Goal: Task Accomplishment & Management: Complete application form

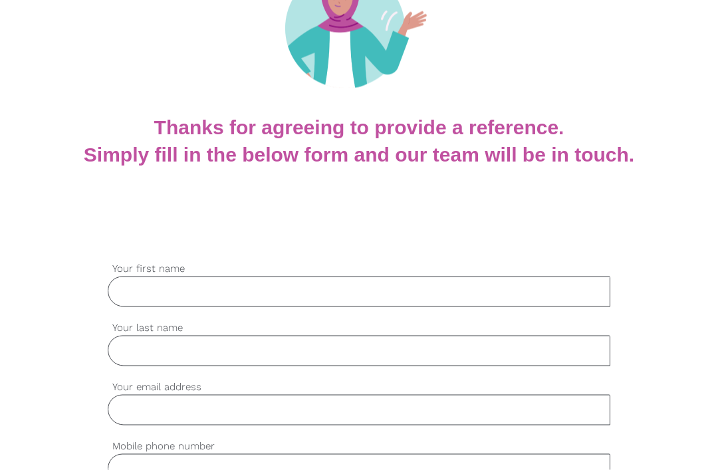
click at [209, 276] on input "Your first name" at bounding box center [359, 291] width 502 height 31
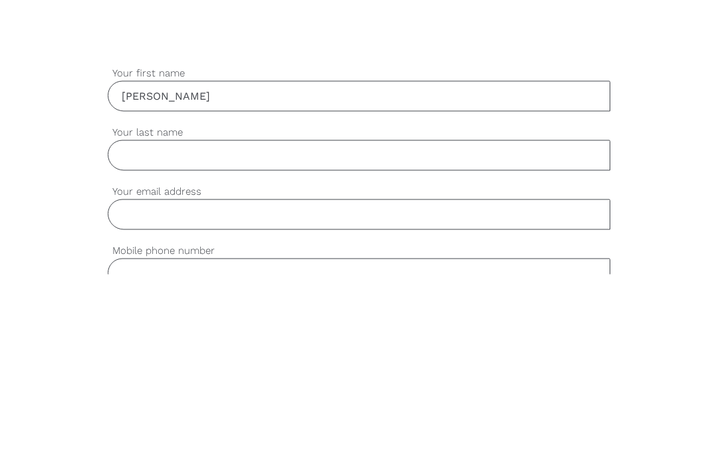
type input "[PERSON_NAME]"
click at [235, 336] on input "Your last name" at bounding box center [359, 351] width 502 height 31
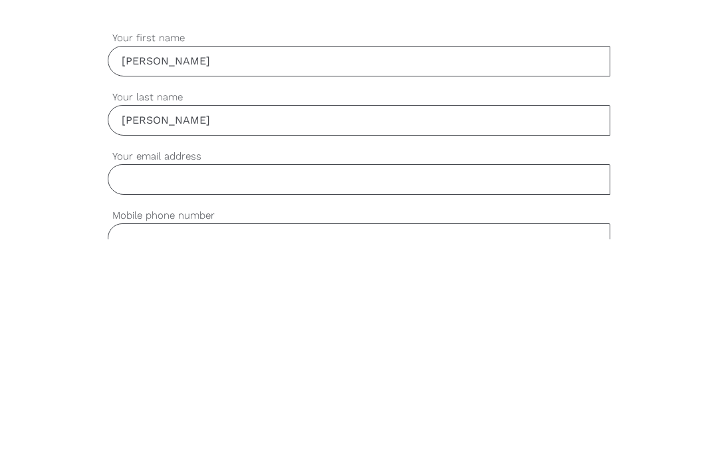
type input "[PERSON_NAME]"
click at [213, 395] on input "Your email address" at bounding box center [359, 410] width 502 height 31
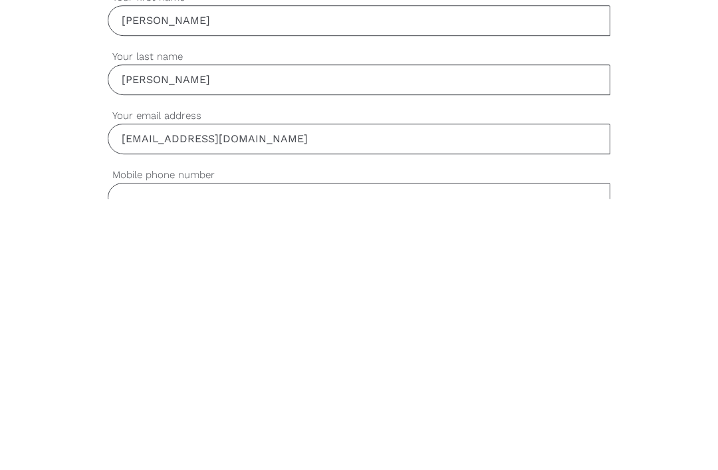
scroll to position [179, 0]
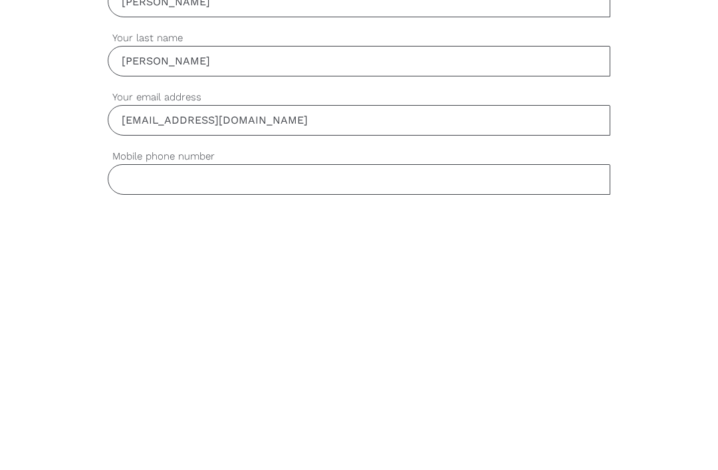
type input "[EMAIL_ADDRESS][DOMAIN_NAME]"
click at [253, 435] on input "Mobile phone number" at bounding box center [359, 450] width 502 height 31
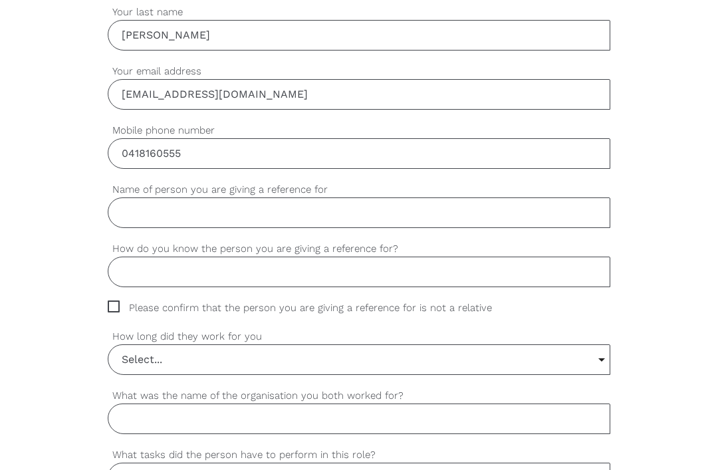
scroll to position [478, 0]
type input "0418160555"
click at [267, 220] on input "Name of person you are giving a reference for" at bounding box center [359, 210] width 502 height 31
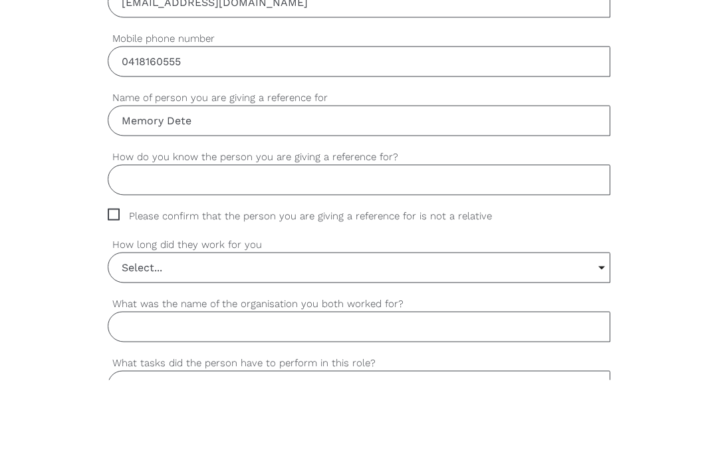
type input "Memory Dete"
click at [126, 255] on input "How do you know the person you are giving a reference for?" at bounding box center [359, 270] width 502 height 31
type input "T"
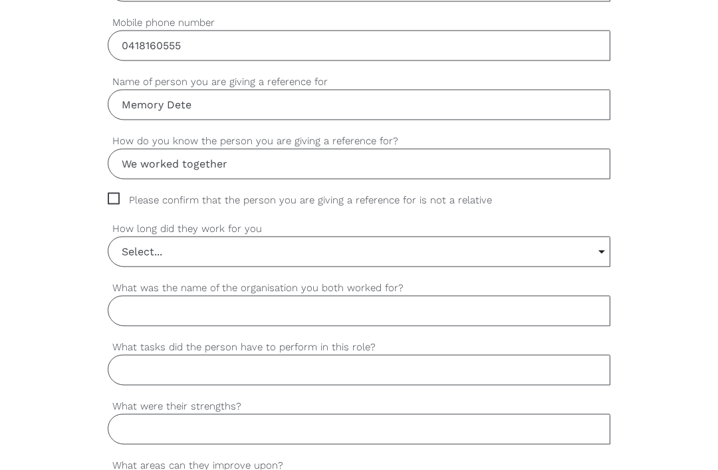
scroll to position [588, 0]
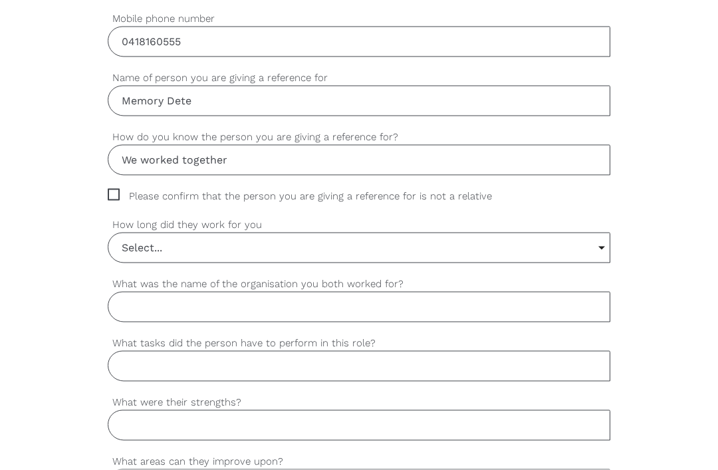
type input "We worked together"
click at [116, 193] on span "Please confirm that the person you are giving a reference for is not a relative" at bounding box center [312, 196] width 409 height 15
click at [116, 193] on input "Please confirm that the person you are giving a reference for is not a relative" at bounding box center [112, 193] width 9 height 9
checkbox input "true"
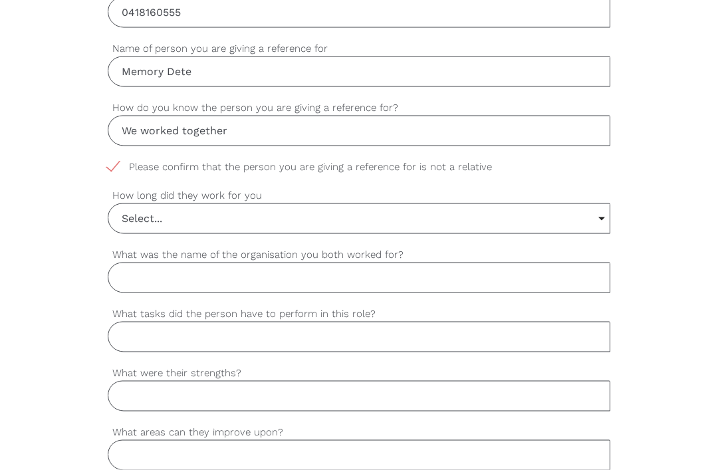
scroll to position [618, 0]
click at [594, 219] on input "Select..." at bounding box center [358, 217] width 501 height 29
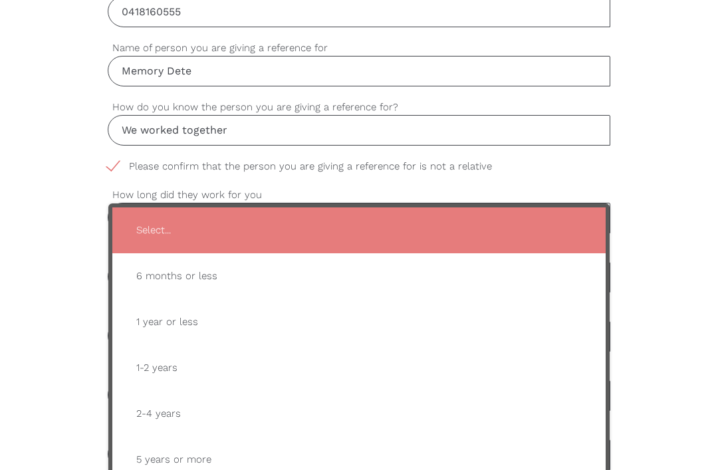
type input "1-2 years"
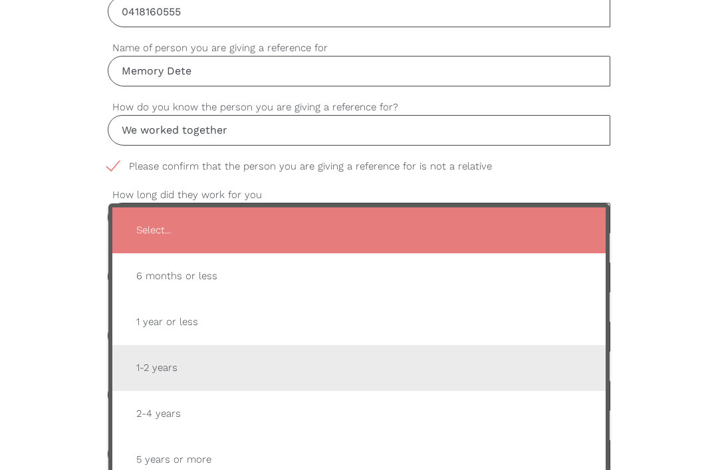
click at [178, 383] on span "1-2 years" at bounding box center [359, 368] width 467 height 33
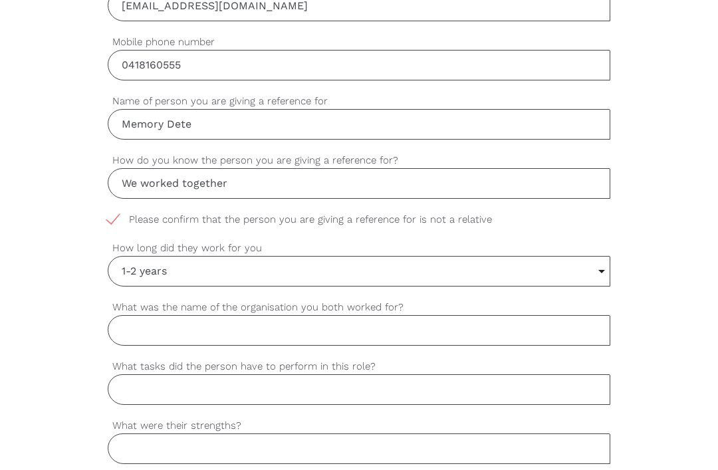
scroll to position [587, 0]
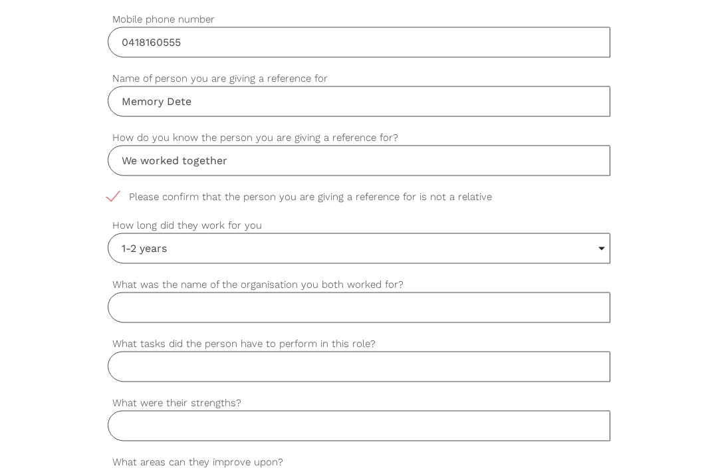
click at [376, 307] on input "What was the name of the organisation you both worked for?" at bounding box center [359, 307] width 502 height 31
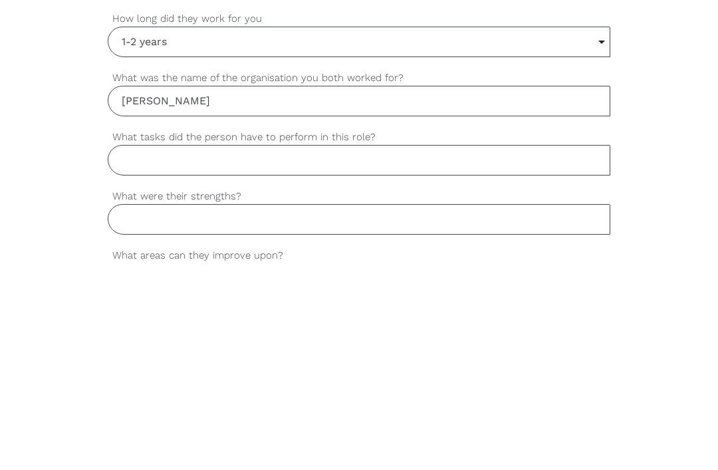
type input "[PERSON_NAME]"
click at [369, 352] on input "What tasks did the person have to perform in this role?" at bounding box center [359, 367] width 502 height 31
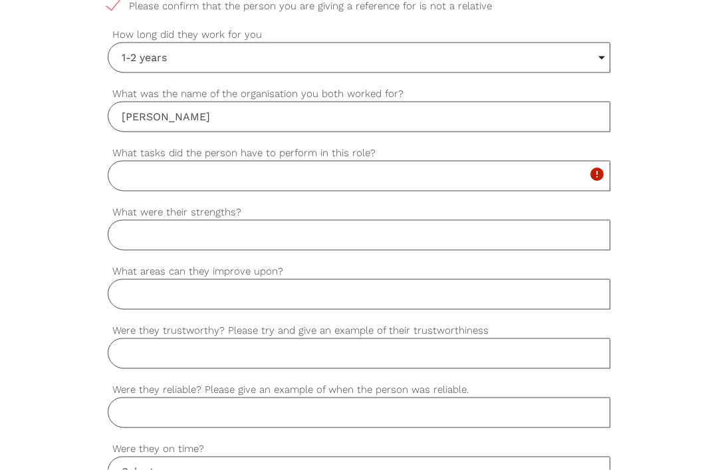
click at [342, 173] on input "What tasks did the person have to perform in this role?" at bounding box center [359, 176] width 502 height 31
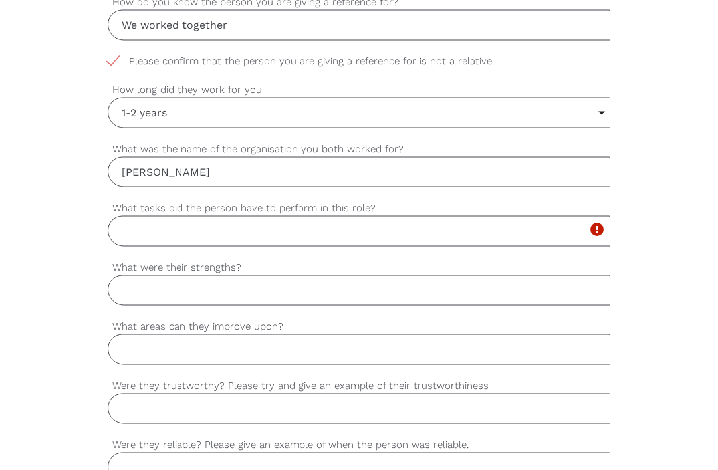
scroll to position [741, 0]
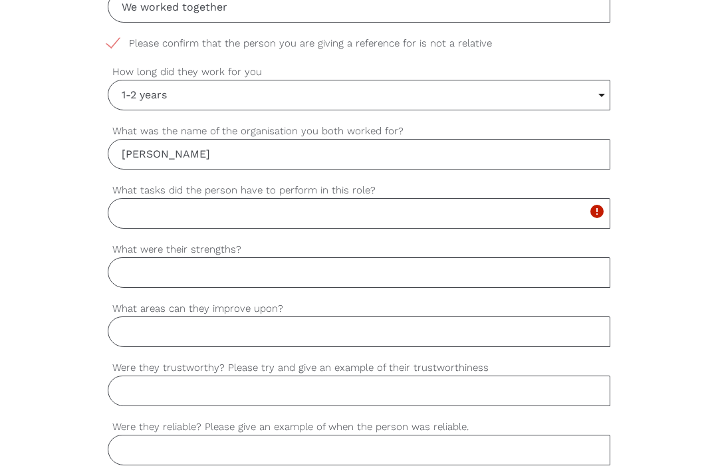
click at [326, 215] on input "What tasks did the person have to perform in this role?" at bounding box center [359, 213] width 502 height 31
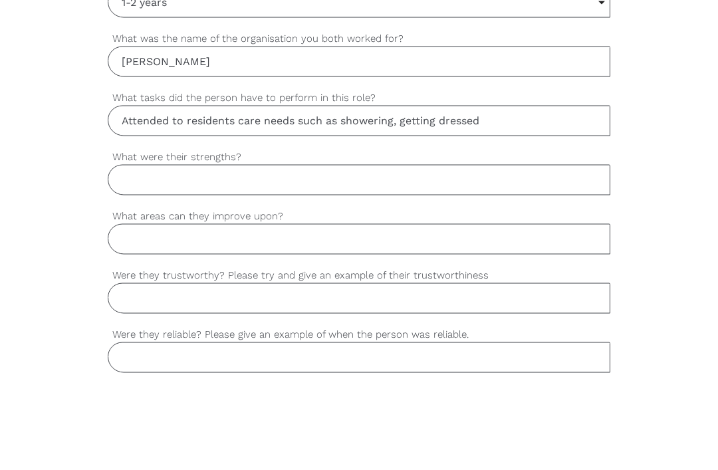
scroll to position [833, 0]
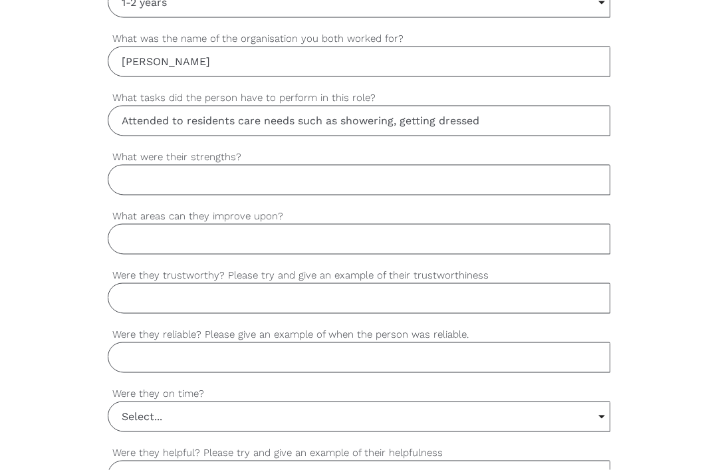
type input "Attended to residents care needs such as showering, getting dressed"
click at [262, 185] on input "What were their strengths?" at bounding box center [359, 180] width 502 height 31
click at [168, 181] on input "Working under pressure," at bounding box center [359, 180] width 502 height 31
click at [364, 187] on input "Working well under pressure," at bounding box center [359, 180] width 502 height 31
type input "Working well under pressure,"
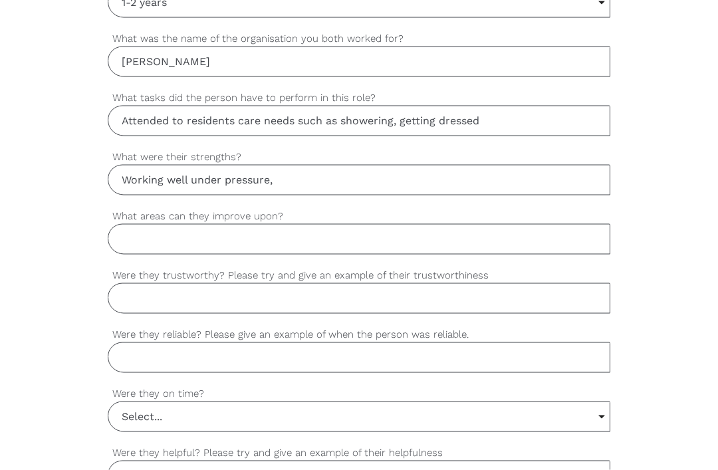
click at [131, 239] on input "What areas can they improve upon?" at bounding box center [359, 239] width 502 height 31
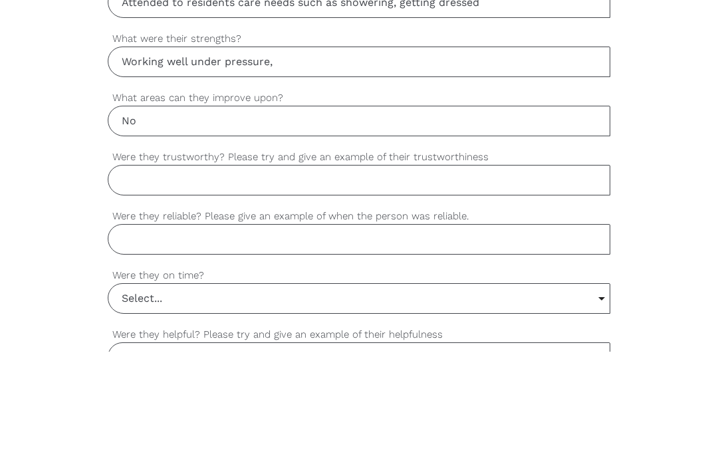
type input "N"
click at [150, 283] on input "Were they trustworthy? Please try and give an example of their trustworthiness" at bounding box center [359, 298] width 502 height 31
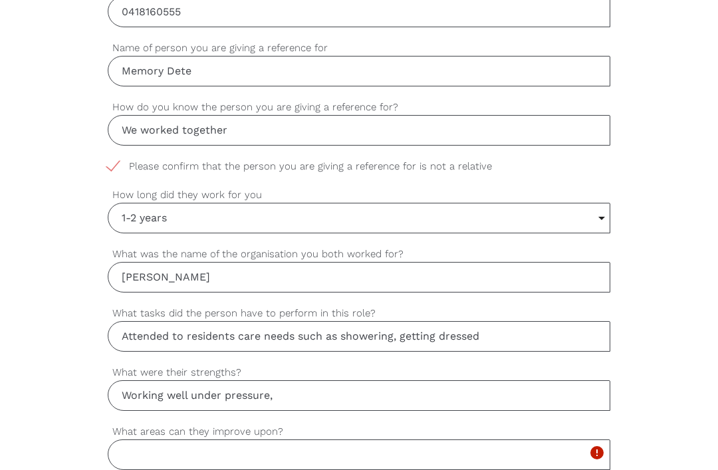
scroll to position [740, 0]
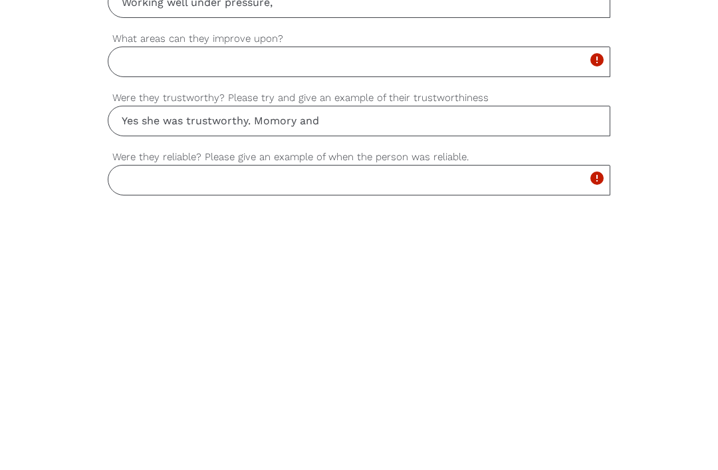
click at [286, 377] on input "Yes she was trustworthy. Momory and" at bounding box center [359, 392] width 502 height 31
click at [298, 377] on input "Yes she was trustworthy. Momory and" at bounding box center [359, 392] width 502 height 31
click at [275, 377] on input "Yes she was trustworthy. Momory and" at bounding box center [359, 392] width 502 height 31
click at [391, 377] on input "Yes she was trustworthy. Memory and" at bounding box center [359, 392] width 502 height 31
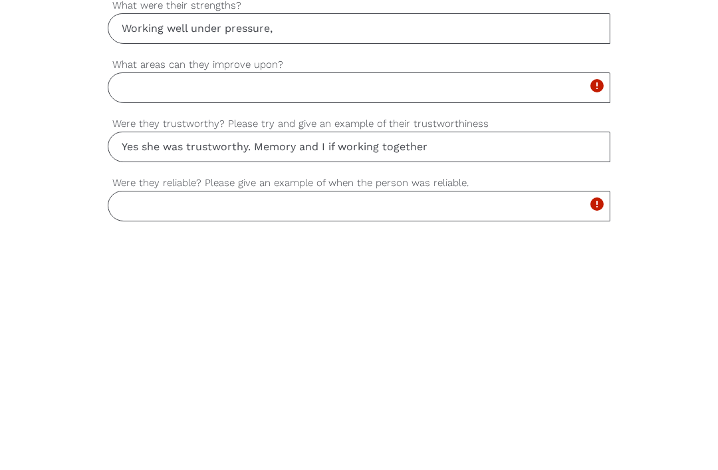
type input "Yes she was trustworthy. Memory and I if working together"
click at [377, 318] on input "What areas can they improve upon?" at bounding box center [359, 333] width 502 height 31
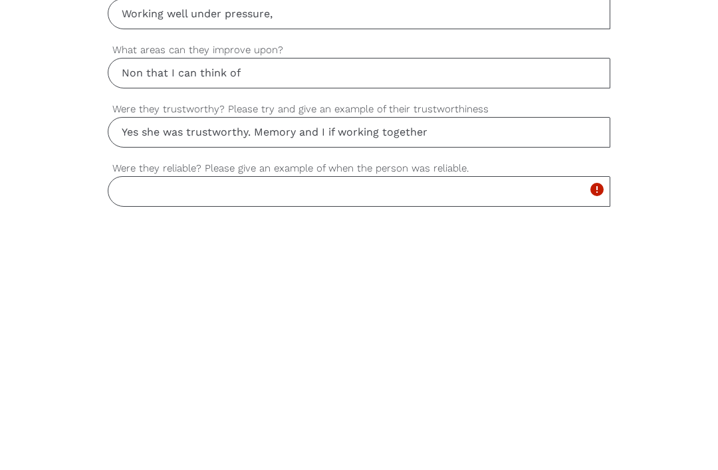
type input "Non that I can think of"
click at [471, 377] on input "Yes she was trustworthy. Memory and I if working together" at bounding box center [359, 392] width 502 height 31
type input "Yes she was trustworthy. Memory and I if working together you could always trus…"
click at [210, 436] on input "Were they reliable? Please give an example of when the person was reliable." at bounding box center [359, 451] width 502 height 31
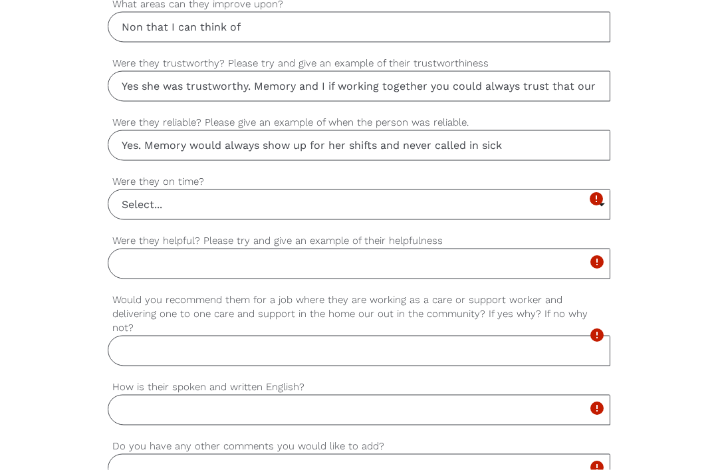
scroll to position [1047, 0]
type input "Yes. Memory would always show up for her shifts and never called in sick"
click at [517, 201] on input "Select..." at bounding box center [358, 202] width 501 height 29
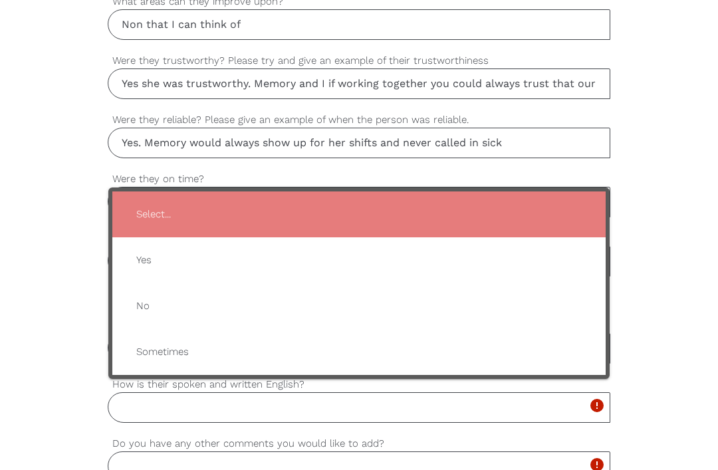
type input "Yes"
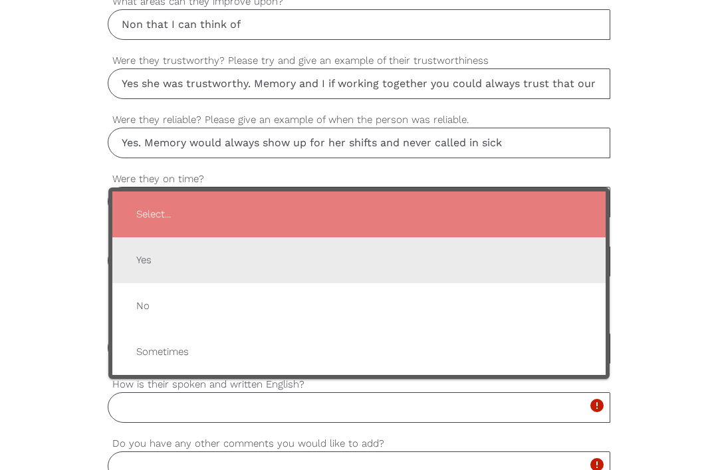
click at [174, 272] on span "Yes" at bounding box center [359, 260] width 467 height 33
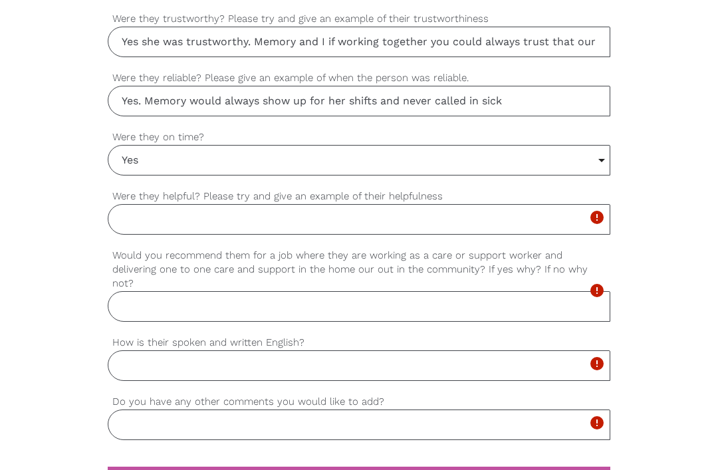
scroll to position [1091, 0]
click at [395, 219] on input "Were they helpful? Please try and give an example of their helpfulness" at bounding box center [359, 218] width 502 height 31
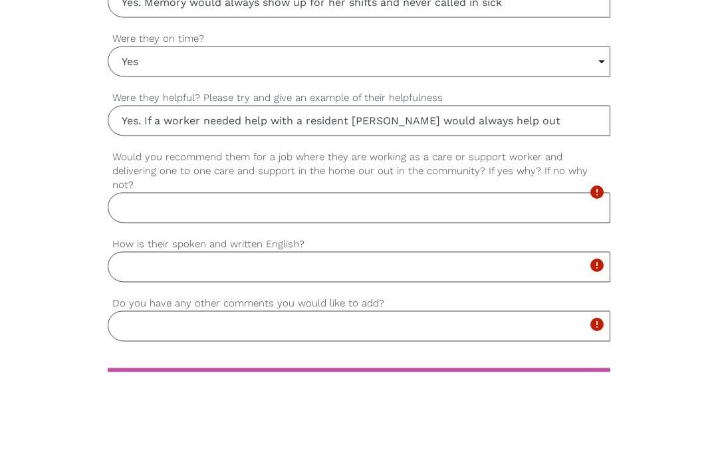
click at [384, 203] on input "Yes. If a worker needed help with a resident [PERSON_NAME] would always help out" at bounding box center [359, 218] width 502 height 31
click at [536, 203] on input "Yes. If a worker needed help with a resident Memory would always help out" at bounding box center [359, 218] width 502 height 31
type input "Yes. If a worker needed help with a resident Memory would always help out"
click at [355, 290] on input "Would you recommend them for a job where they are working as a care or support …" at bounding box center [359, 305] width 502 height 31
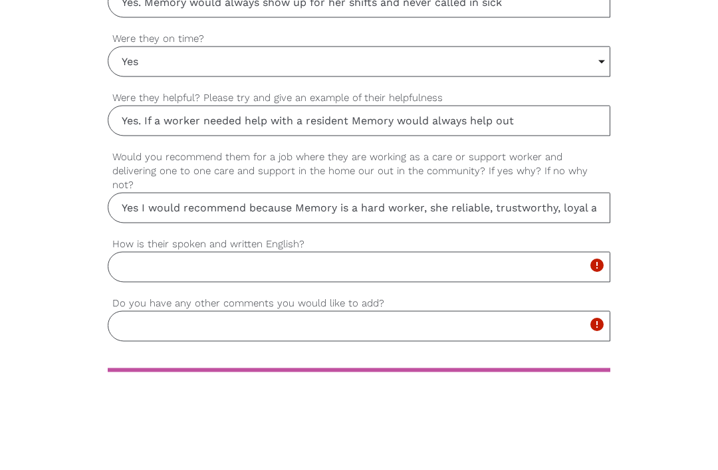
scroll to position [1188, 0]
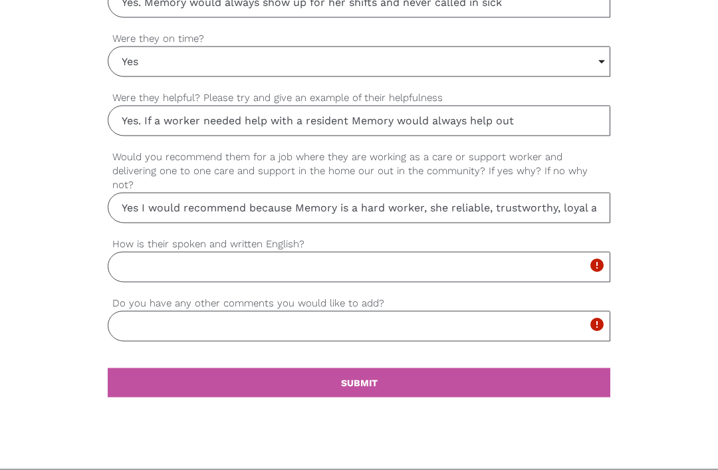
type input "Yes I would recommend because Memory is a hard worker, she reliable, trustworth…"
click at [138, 252] on input "How is their spoken and written English?" at bounding box center [359, 267] width 502 height 31
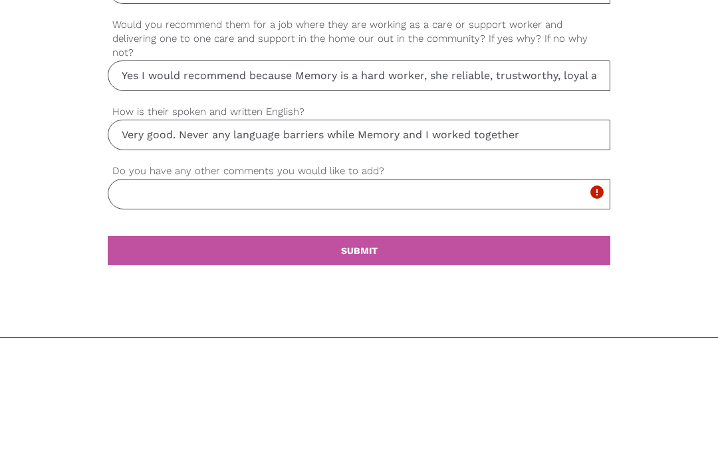
type input "Very good. Never any language barriers while Memory and I worked together"
click at [436, 311] on input "Do you have any other comments you would like to add?" at bounding box center [359, 326] width 502 height 31
click at [349, 311] on input "You would be very lucky to have Memory in titu team" at bounding box center [359, 326] width 502 height 31
click at [366, 311] on input "You would be very lucky to have Memory in titu team" at bounding box center [359, 326] width 502 height 31
click at [369, 311] on input "You would be very lucky to have Memory on titu team" at bounding box center [359, 326] width 502 height 31
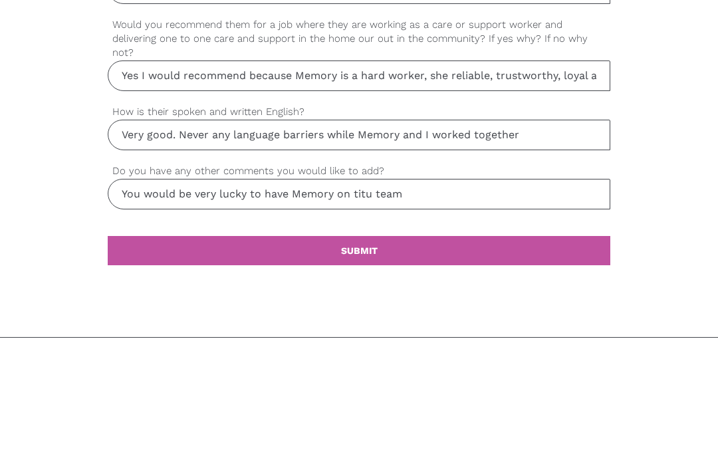
click at [369, 311] on input "You would be very lucky to have Memory on titu team" at bounding box center [359, 326] width 502 height 31
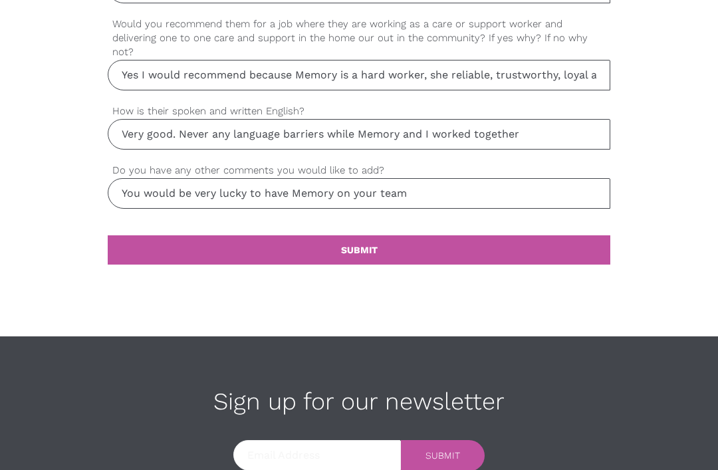
type input "You would be very lucky to have Memory on your team"
click at [514, 235] on link "settings SUBMIT" at bounding box center [359, 249] width 502 height 29
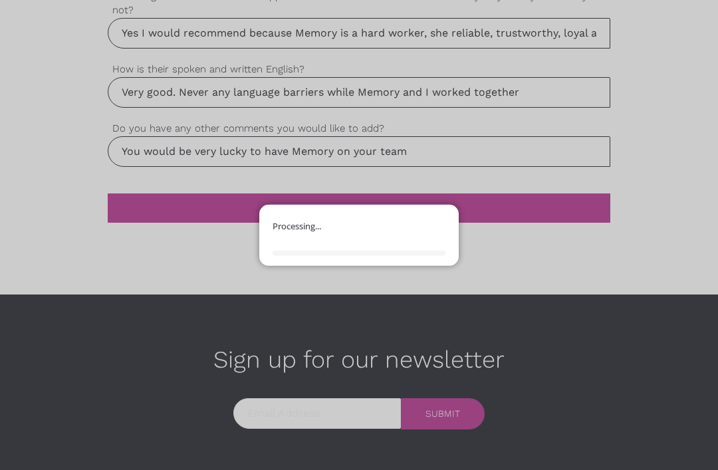
scroll to position [1364, 0]
